Goal: Task Accomplishment & Management: Use online tool/utility

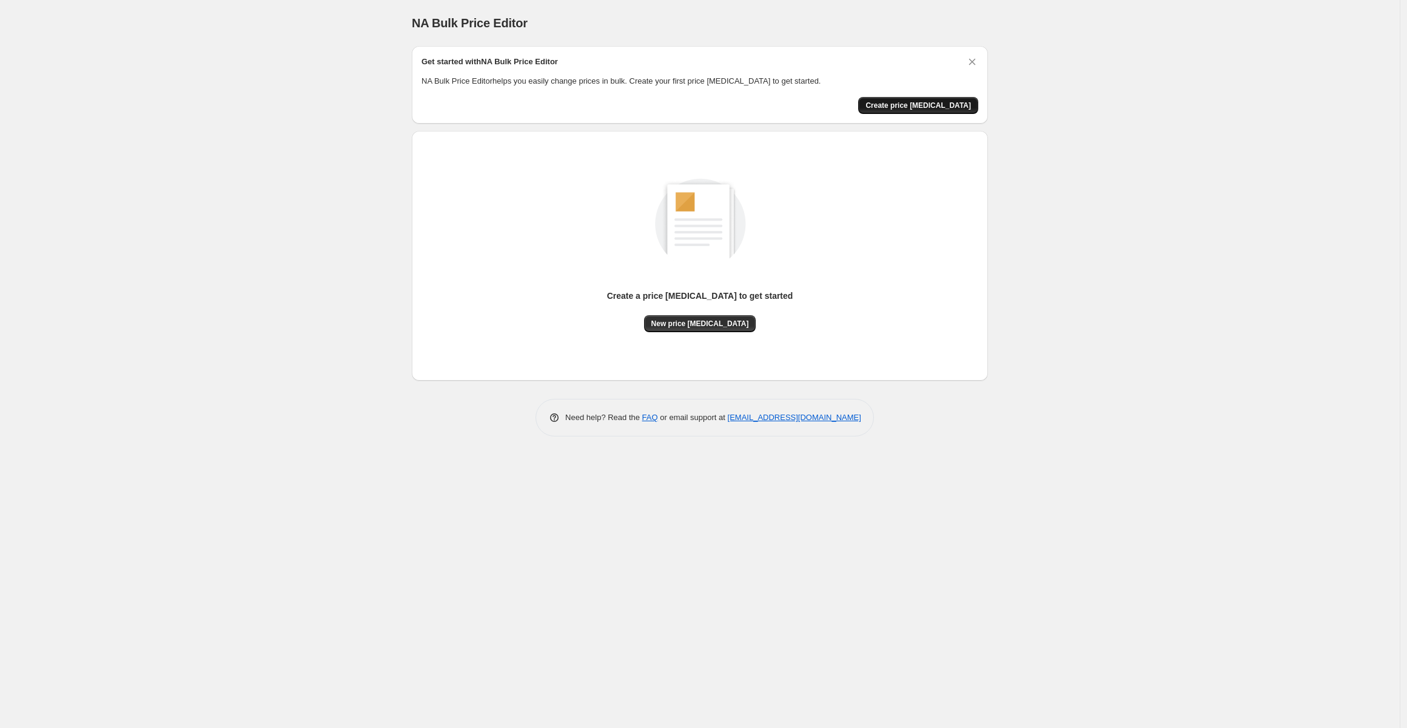
click at [931, 103] on span "Create price [MEDICAL_DATA]" at bounding box center [918, 106] width 106 height 10
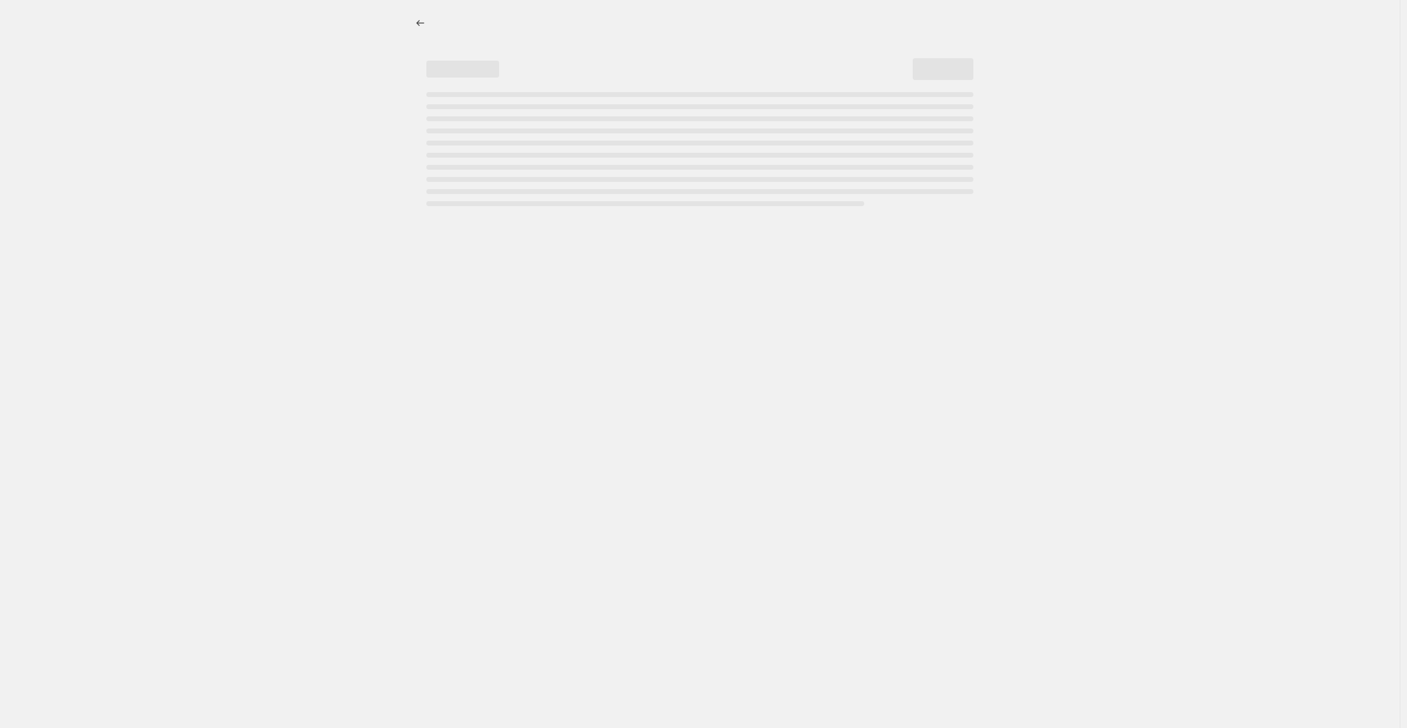
select select "percentage"
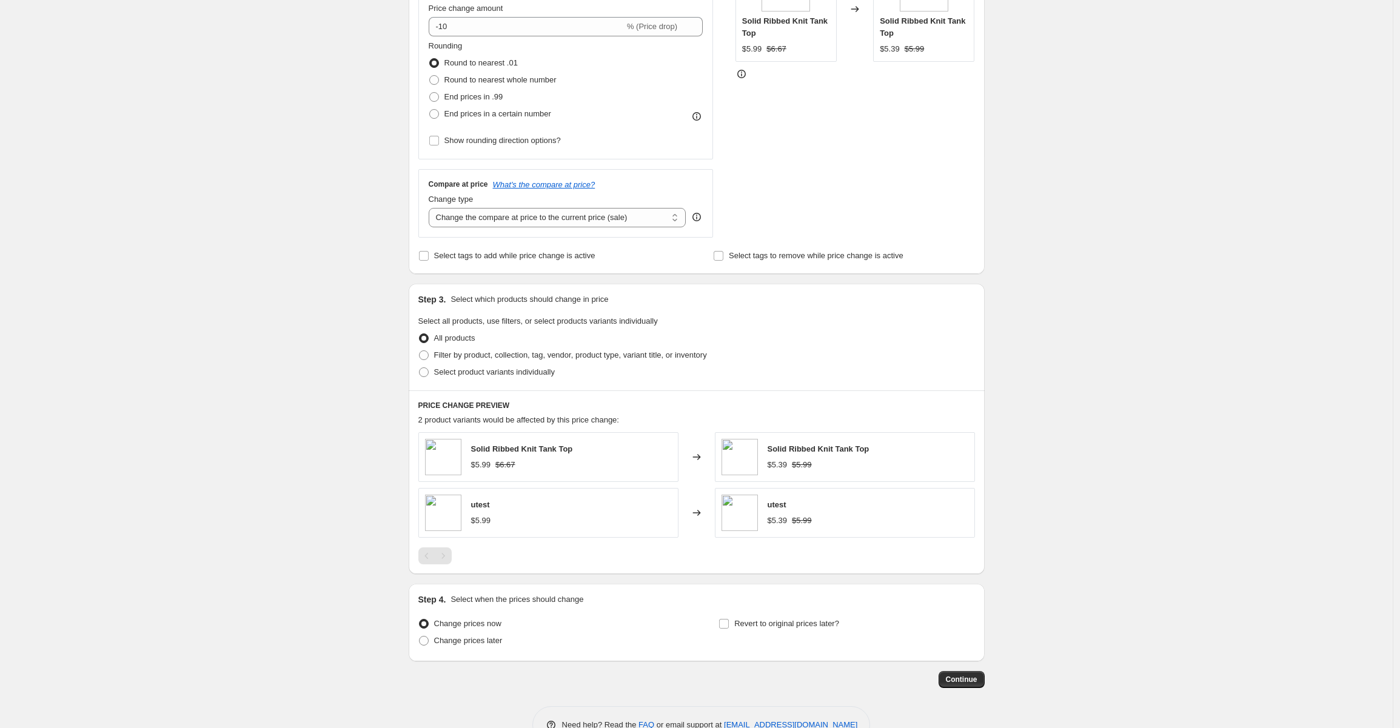
scroll to position [315, 0]
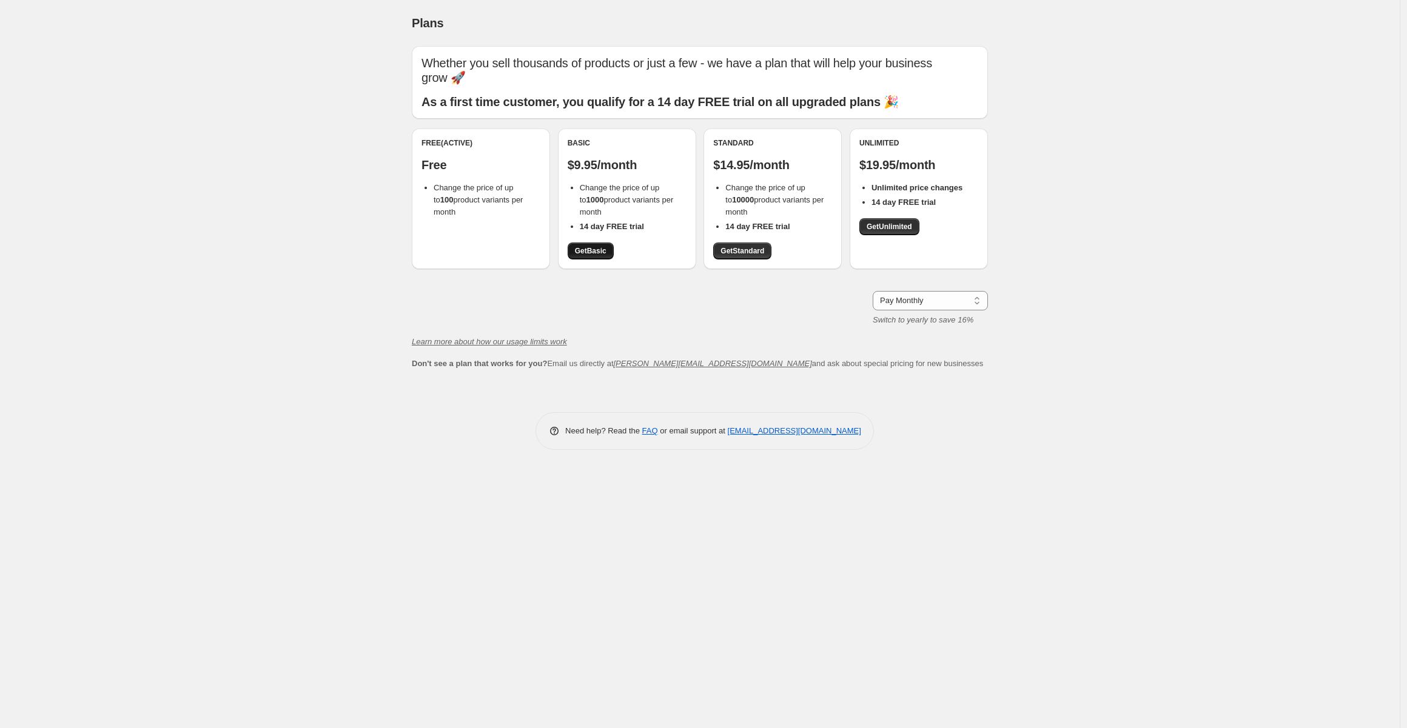
click at [597, 256] on link "Get Basic" at bounding box center [591, 251] width 46 height 17
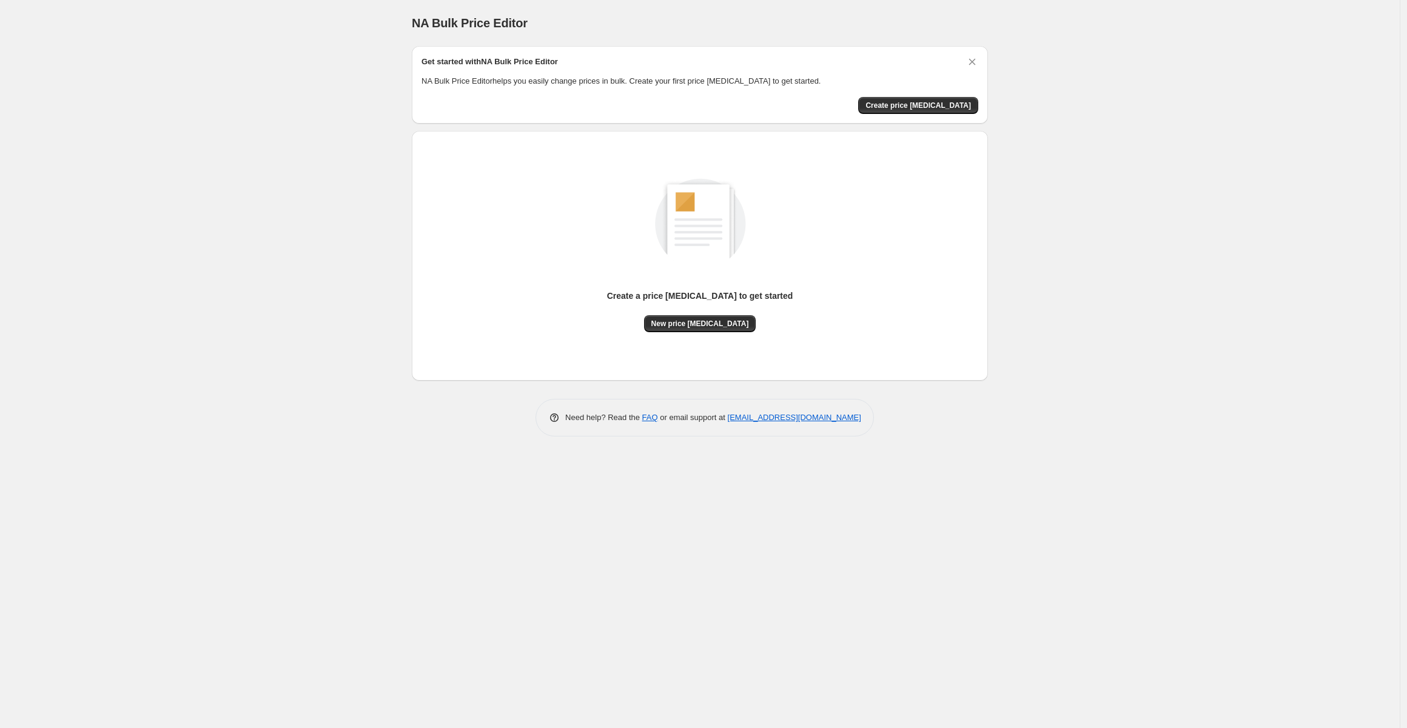
click at [263, 317] on div "NA Bulk Price Editor. This page is ready NA Bulk Price Editor Get started with …" at bounding box center [700, 364] width 1400 height 728
click at [911, 108] on span "Create price [MEDICAL_DATA]" at bounding box center [918, 106] width 106 height 10
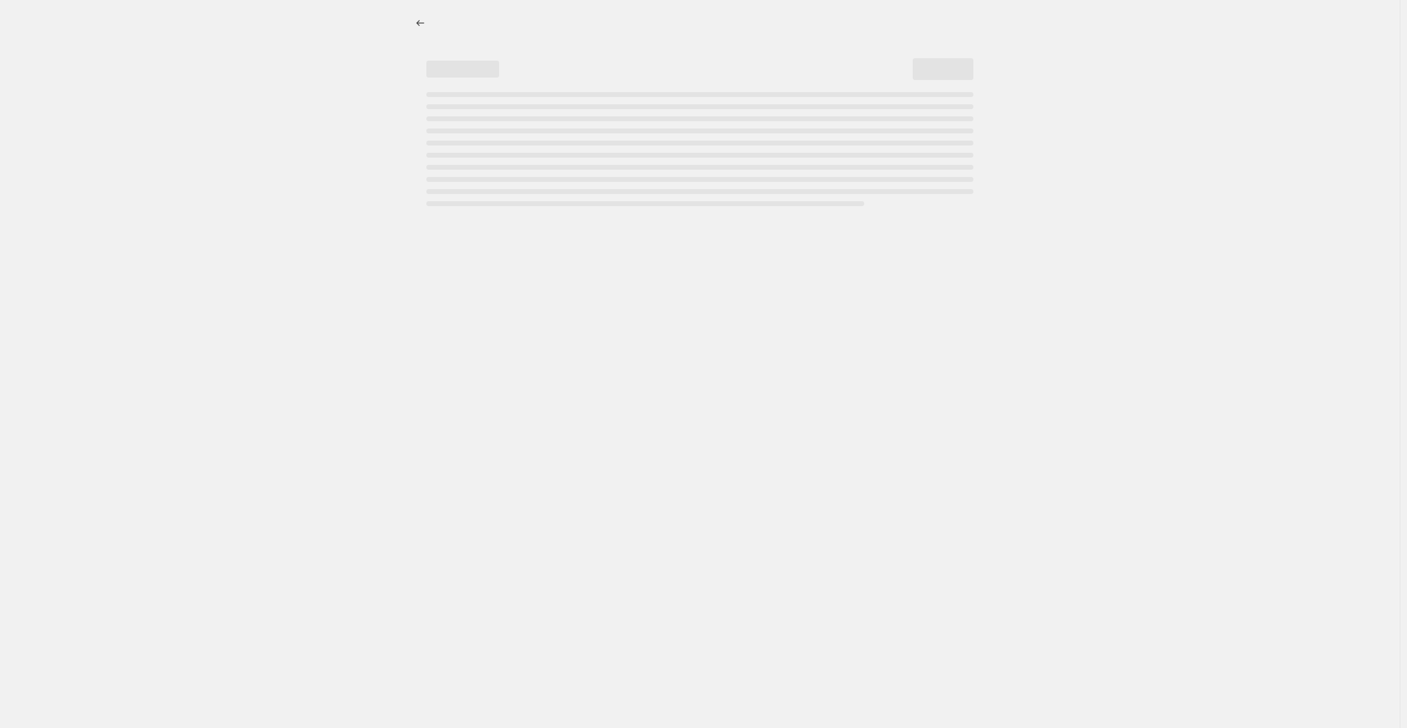
select select "percentage"
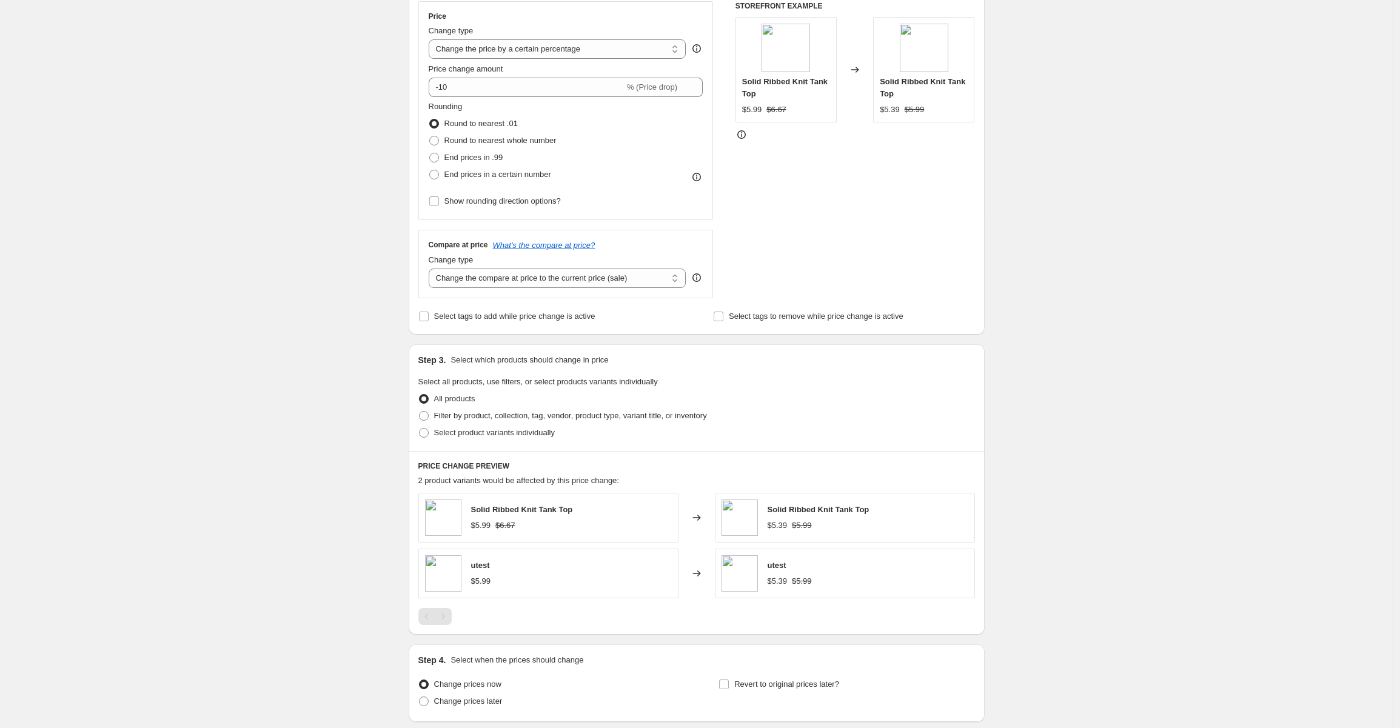
scroll to position [315, 0]
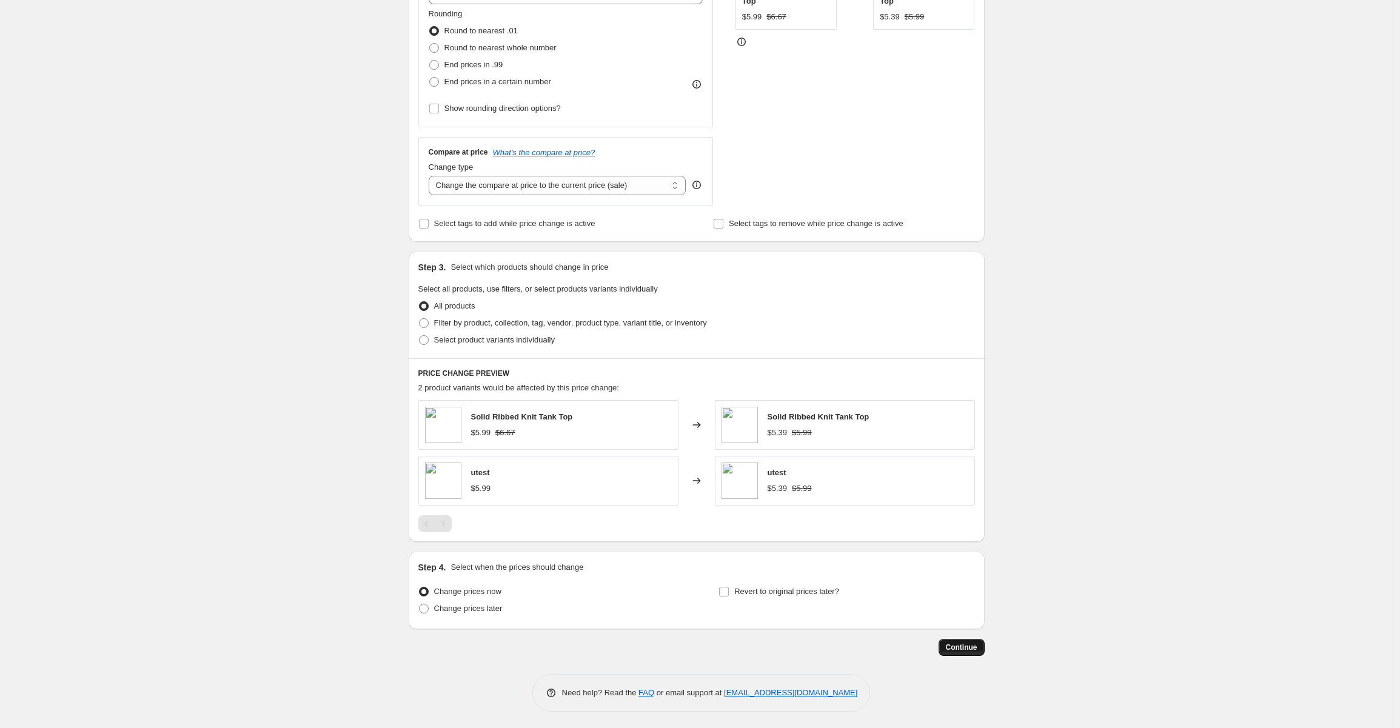
click at [965, 646] on span "Continue" at bounding box center [962, 648] width 32 height 10
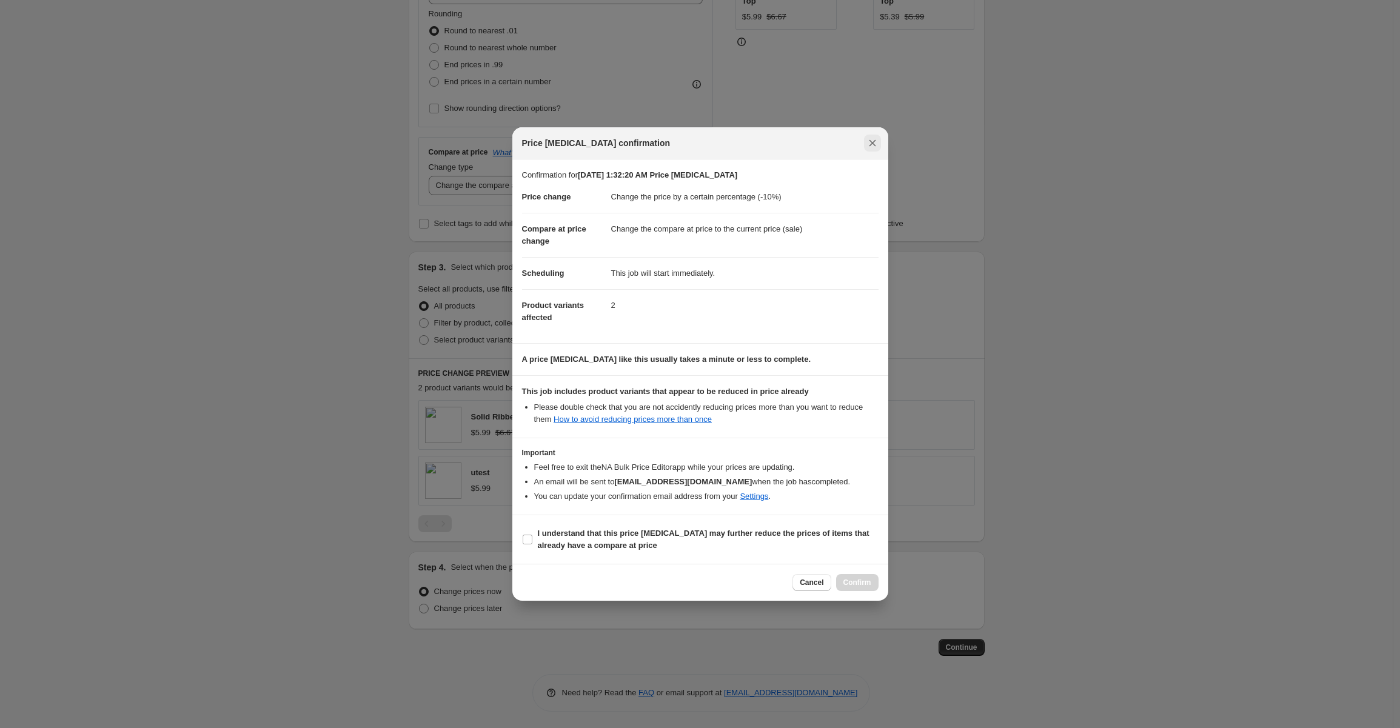
click at [869, 144] on icon "Close" at bounding box center [873, 143] width 12 height 12
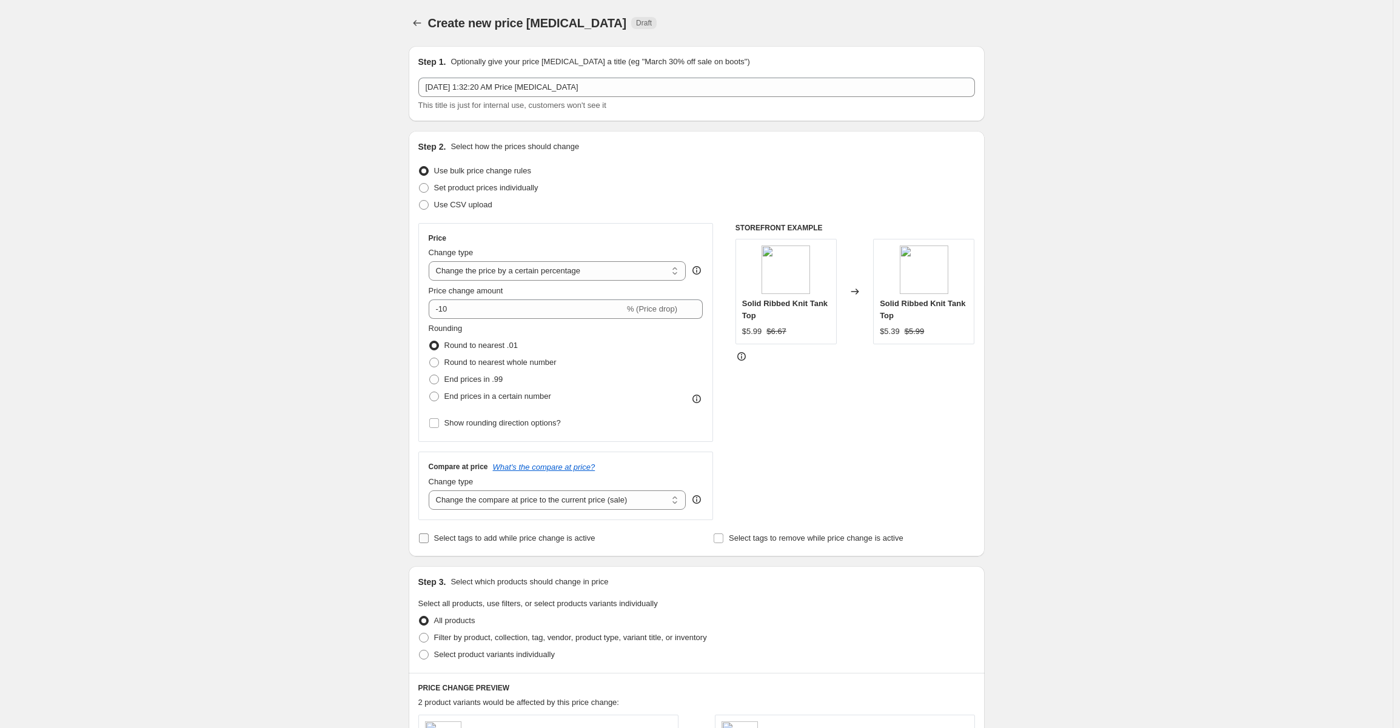
scroll to position [315, 0]
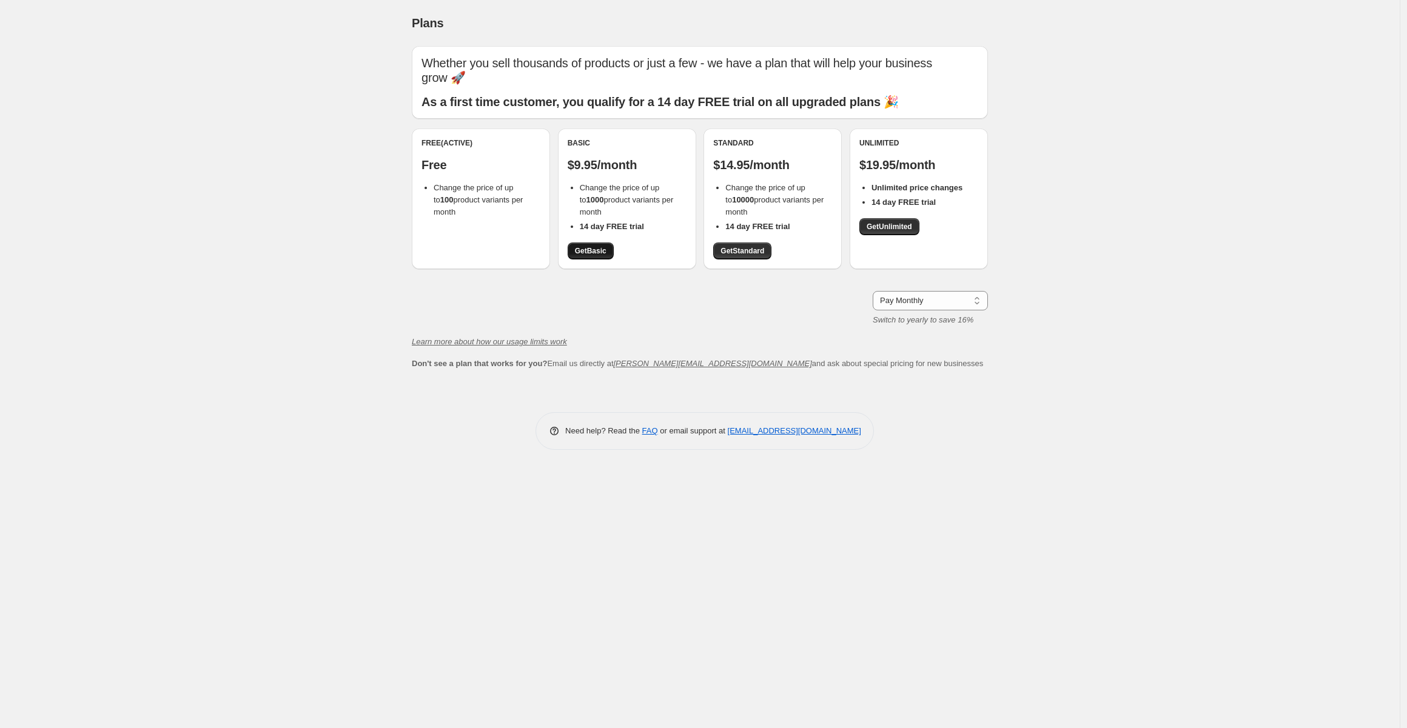
click at [604, 249] on span "Get Basic" at bounding box center [591, 251] width 32 height 10
